Goal: Find specific page/section: Find specific page/section

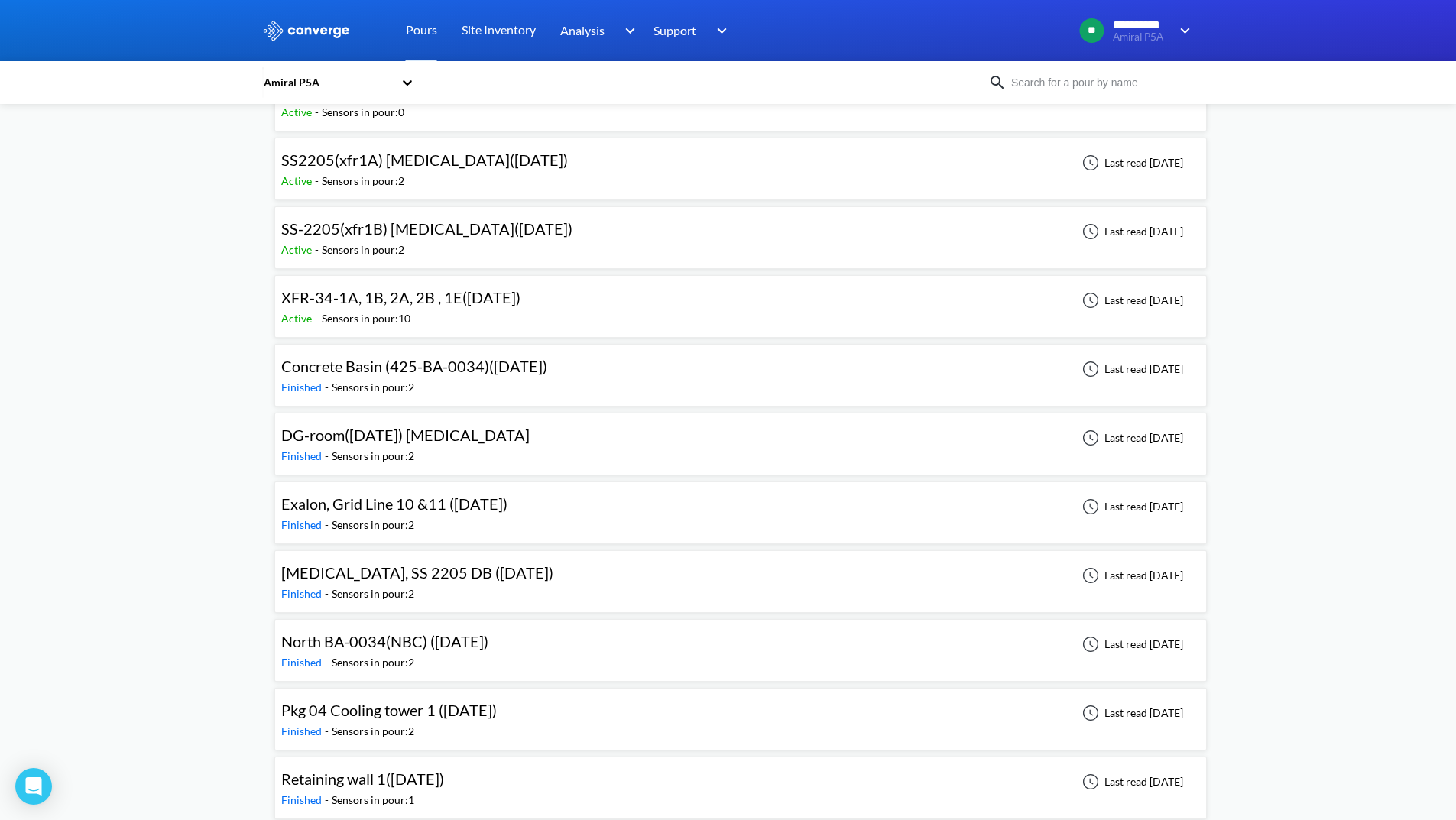
scroll to position [305, 0]
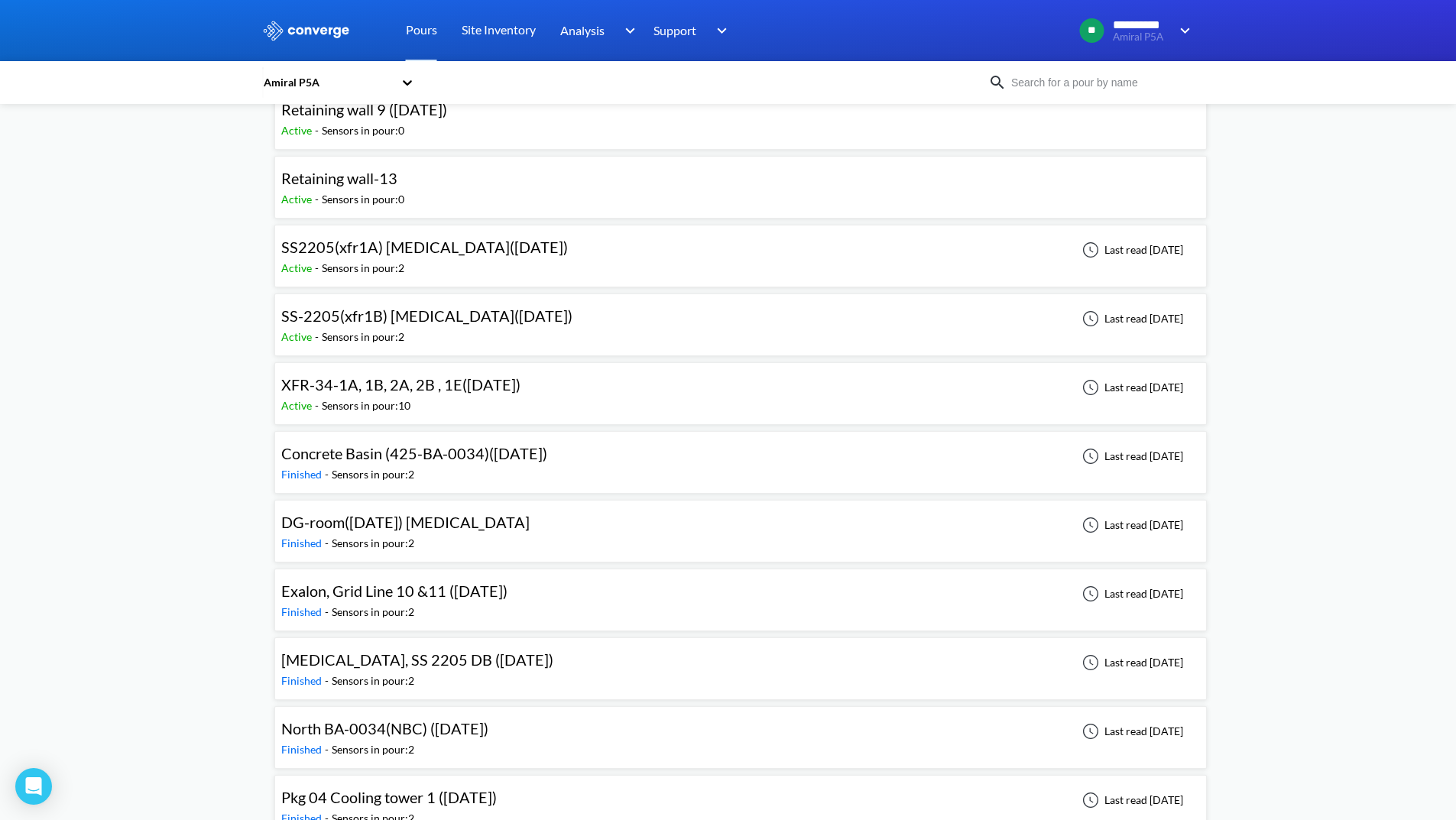
click at [552, 392] on div "XFR-34-1A, 1B, 2A, 2B , 1E([DATE]) Active - Sensors in pour: 10 Last read [DATE]" at bounding box center [741, 393] width 919 height 49
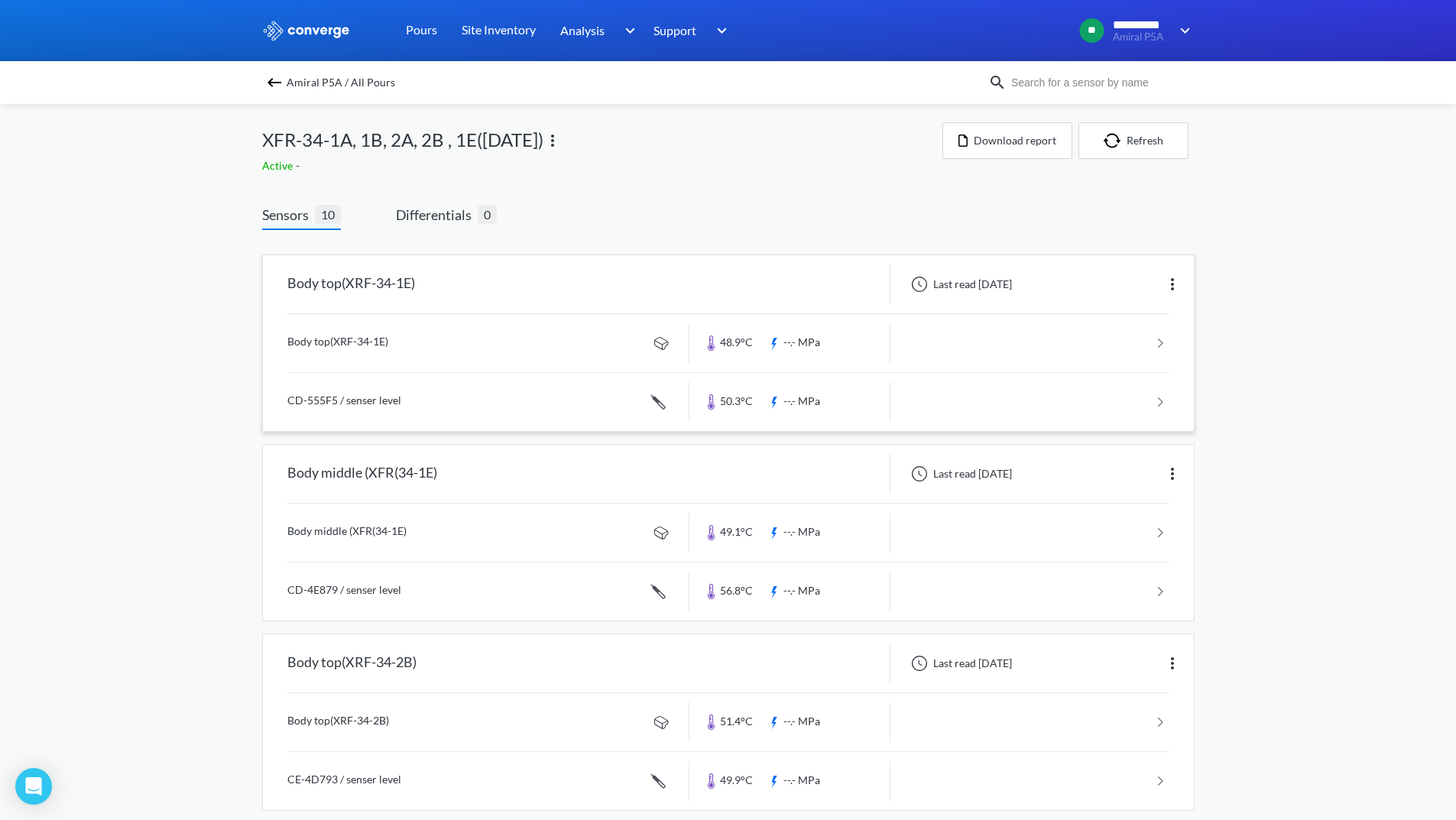
click at [1012, 339] on link at bounding box center [728, 343] width 883 height 58
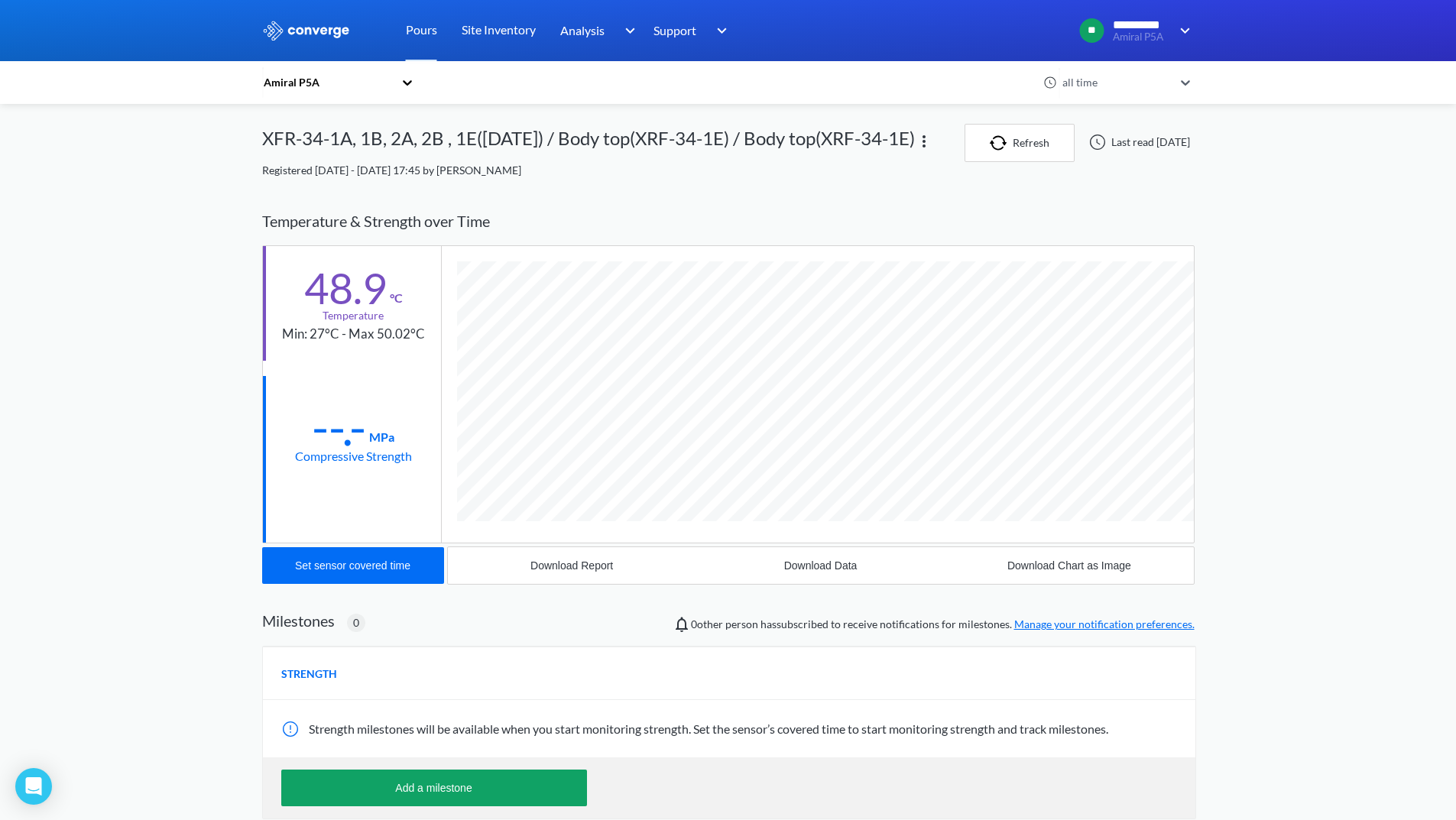
scroll to position [807, 933]
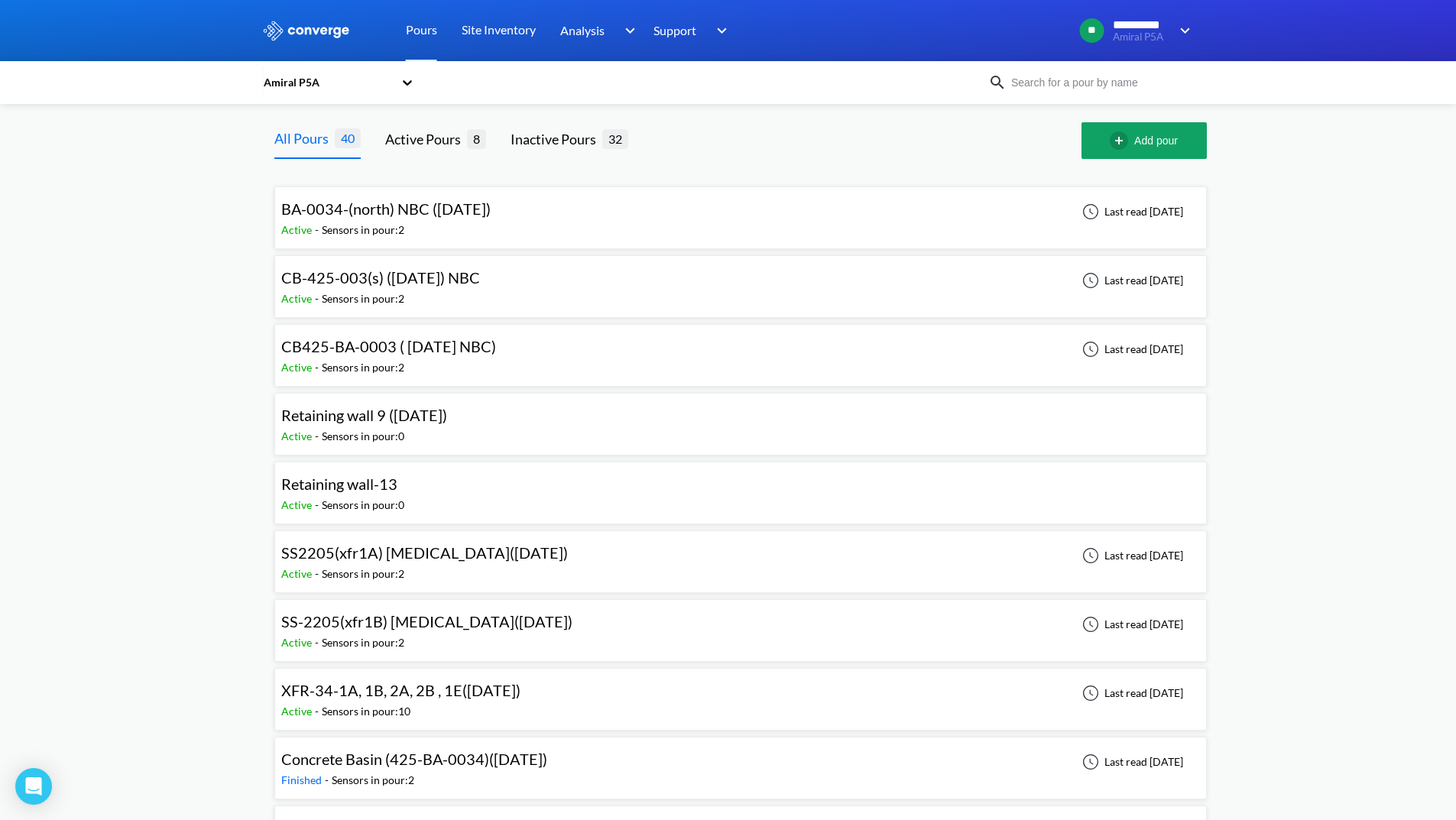
click at [502, 641] on div "SS-2205(xfr1B) [MEDICAL_DATA]([DATE]) Active - Sensors in pour: 2 Last read [DA…" at bounding box center [741, 630] width 919 height 49
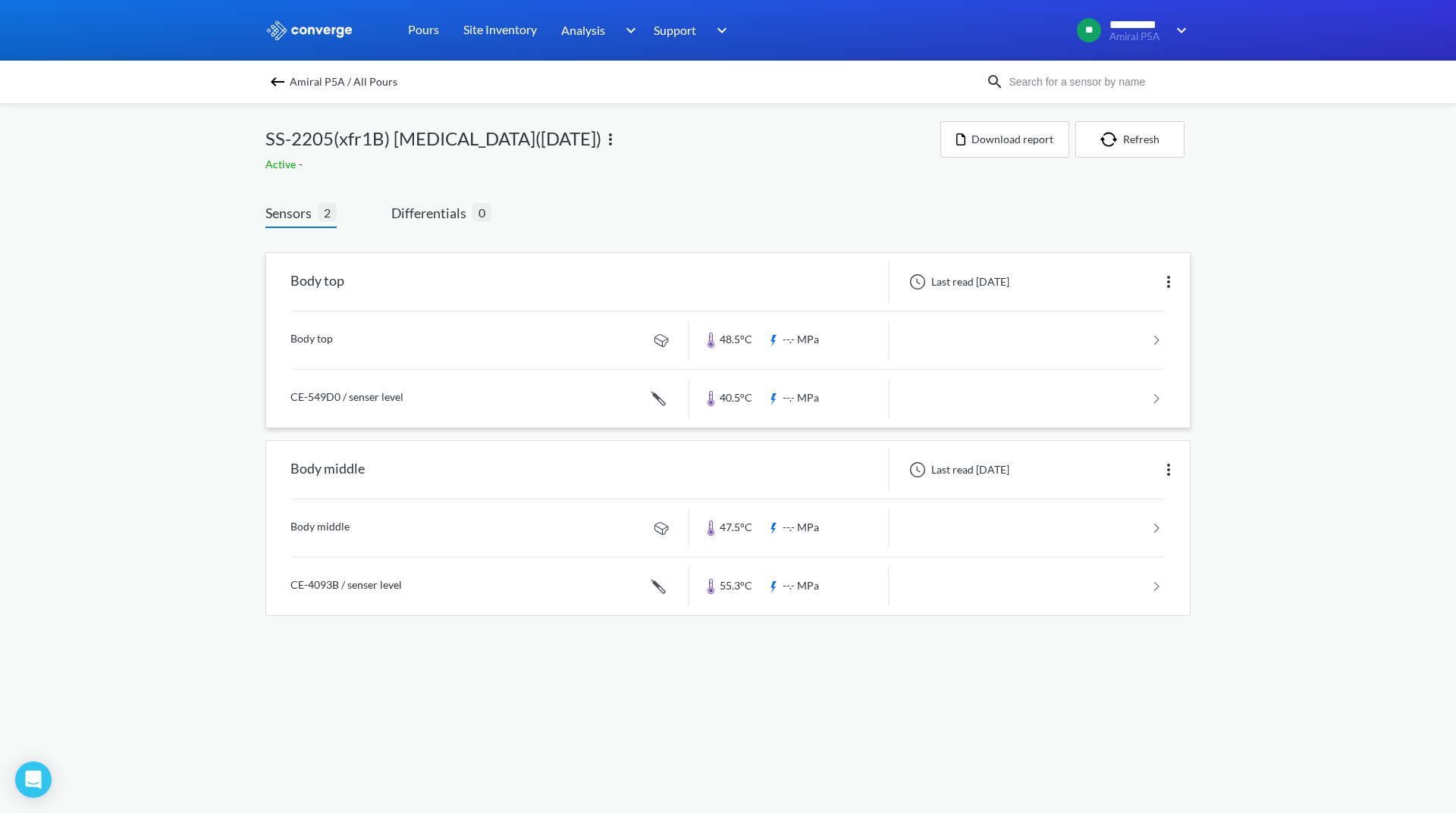
click at [1058, 332] on link at bounding box center [728, 340] width 875 height 57
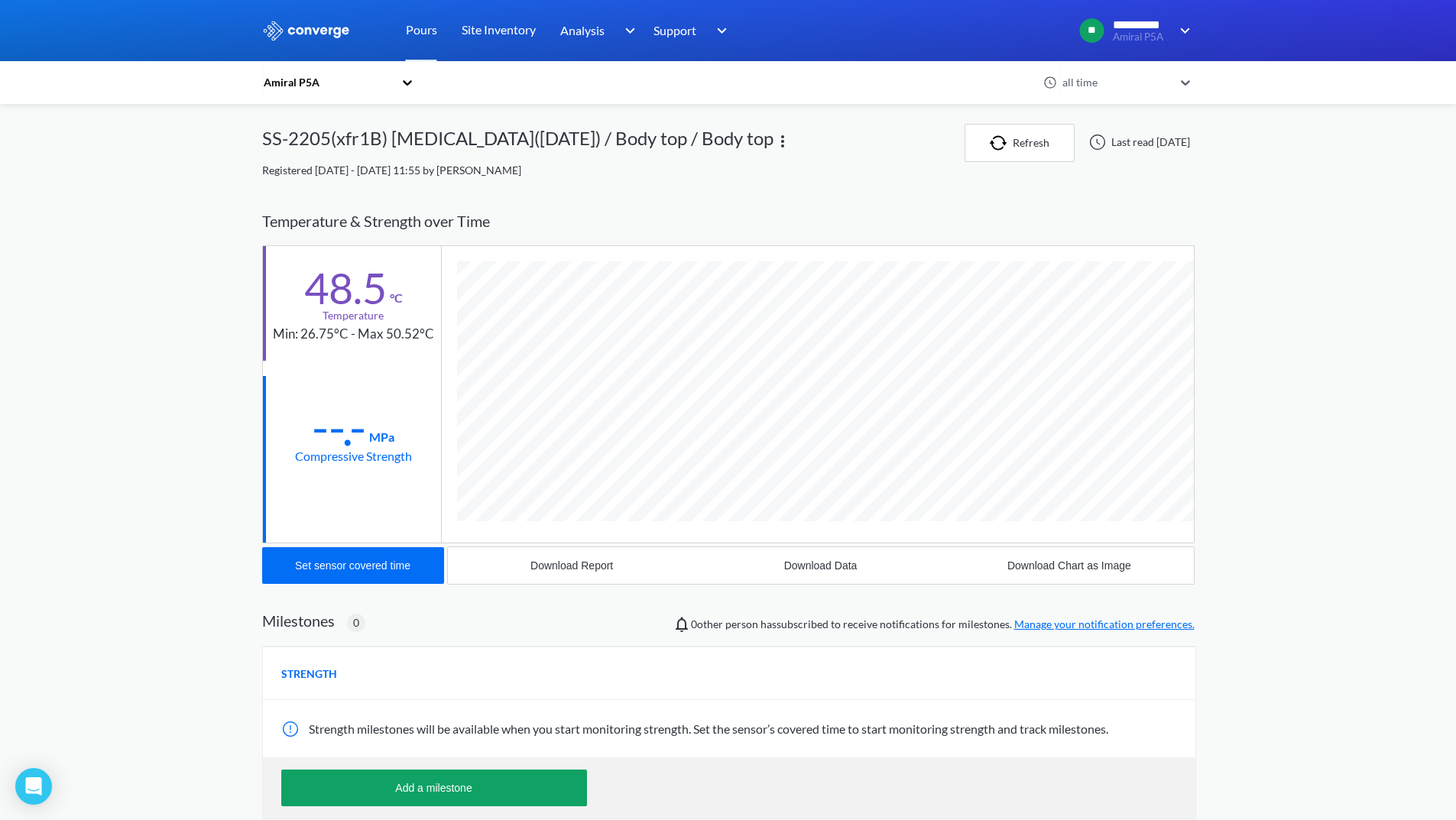
scroll to position [807, 933]
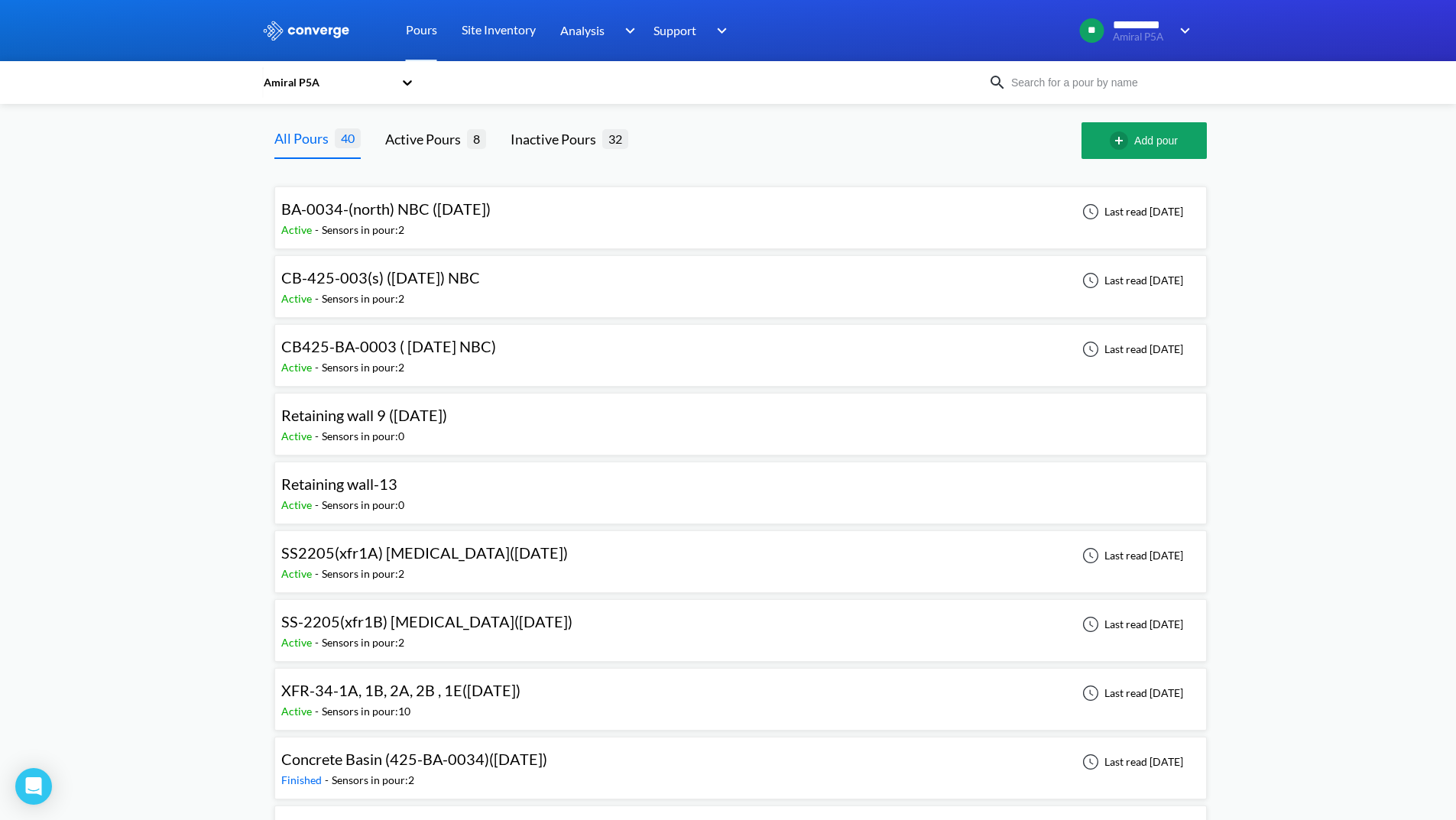
click at [428, 208] on span "BA-0034-(north) NBC ([DATE])" at bounding box center [386, 209] width 209 height 19
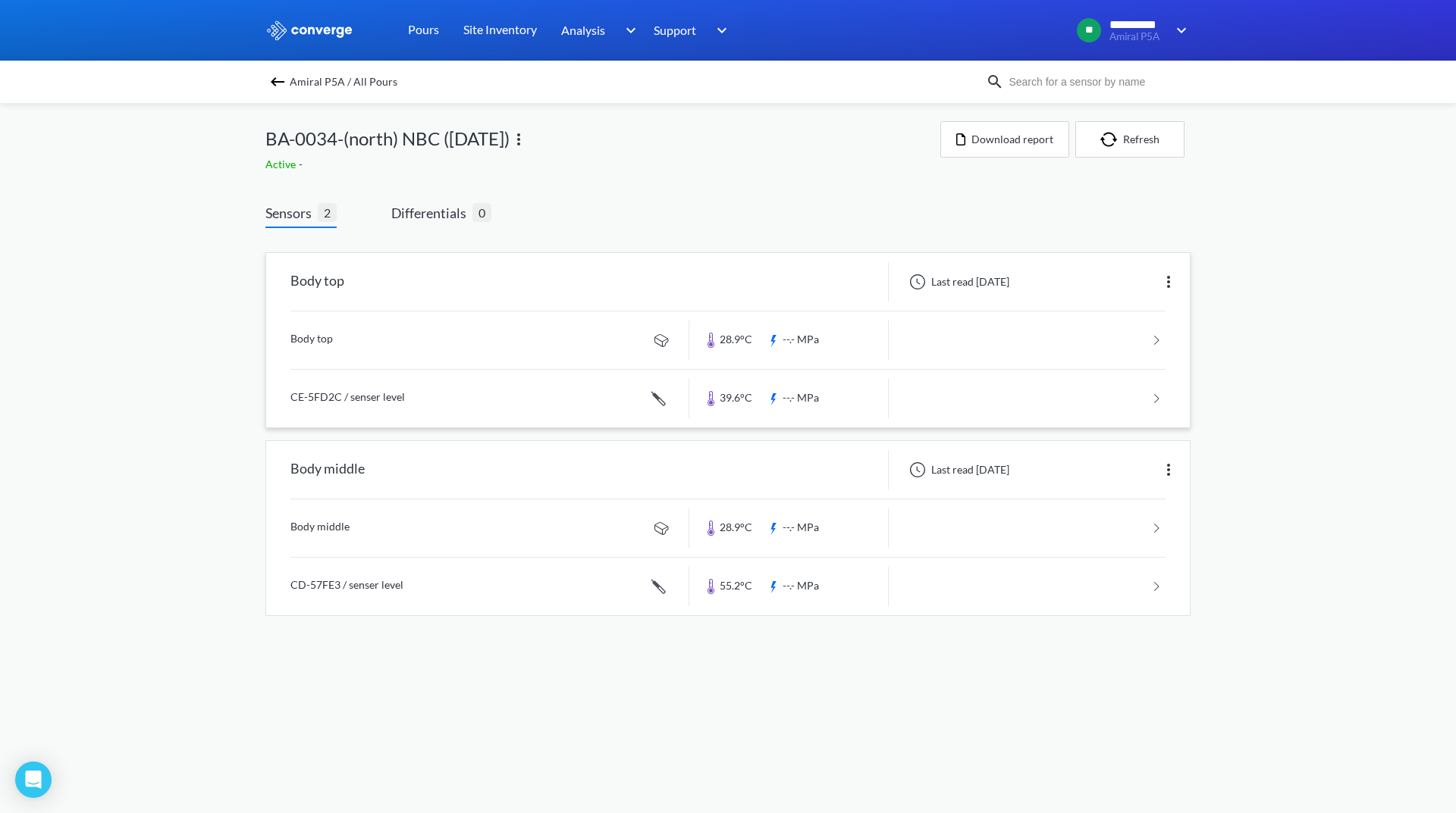
click at [1091, 340] on link at bounding box center [728, 340] width 875 height 57
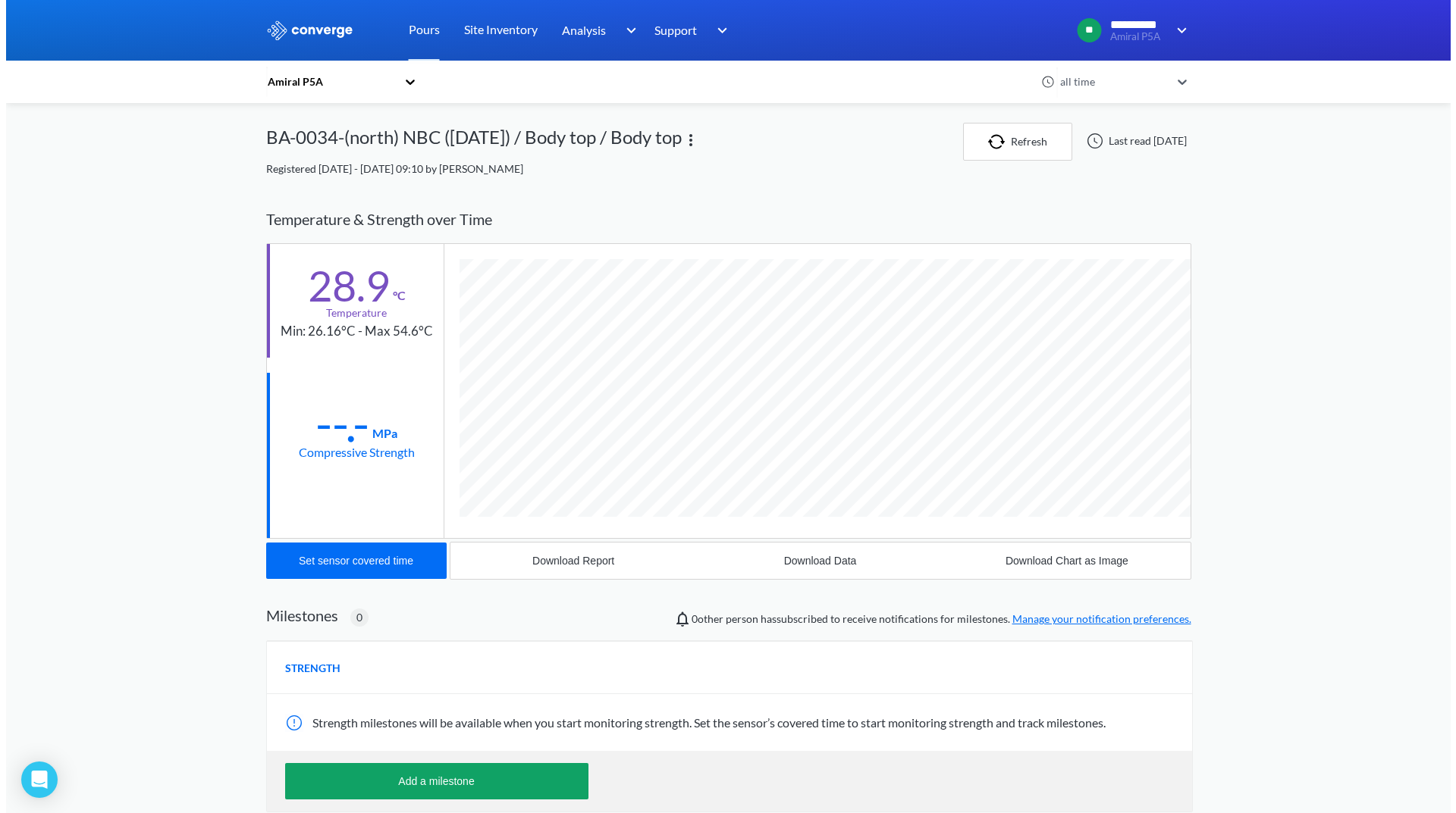
scroll to position [800, 925]
